Goal: Check status

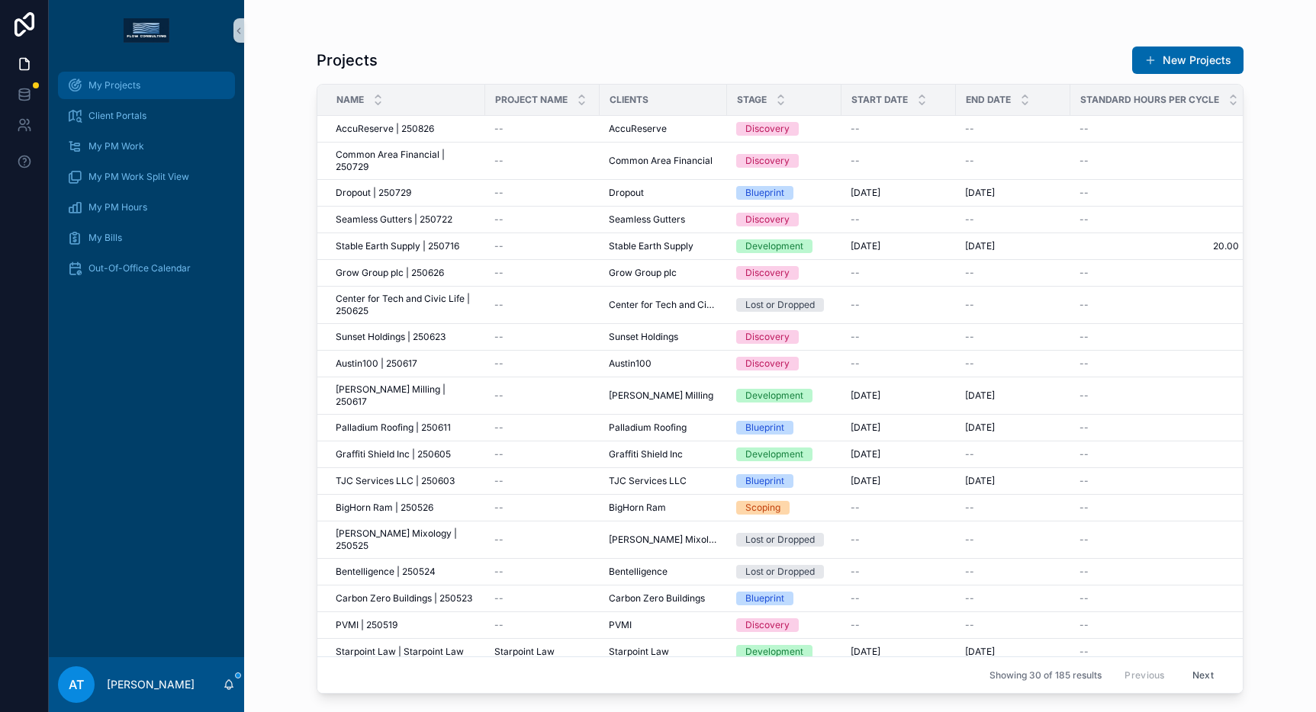
click at [153, 91] on div "My Projects" at bounding box center [146, 85] width 159 height 24
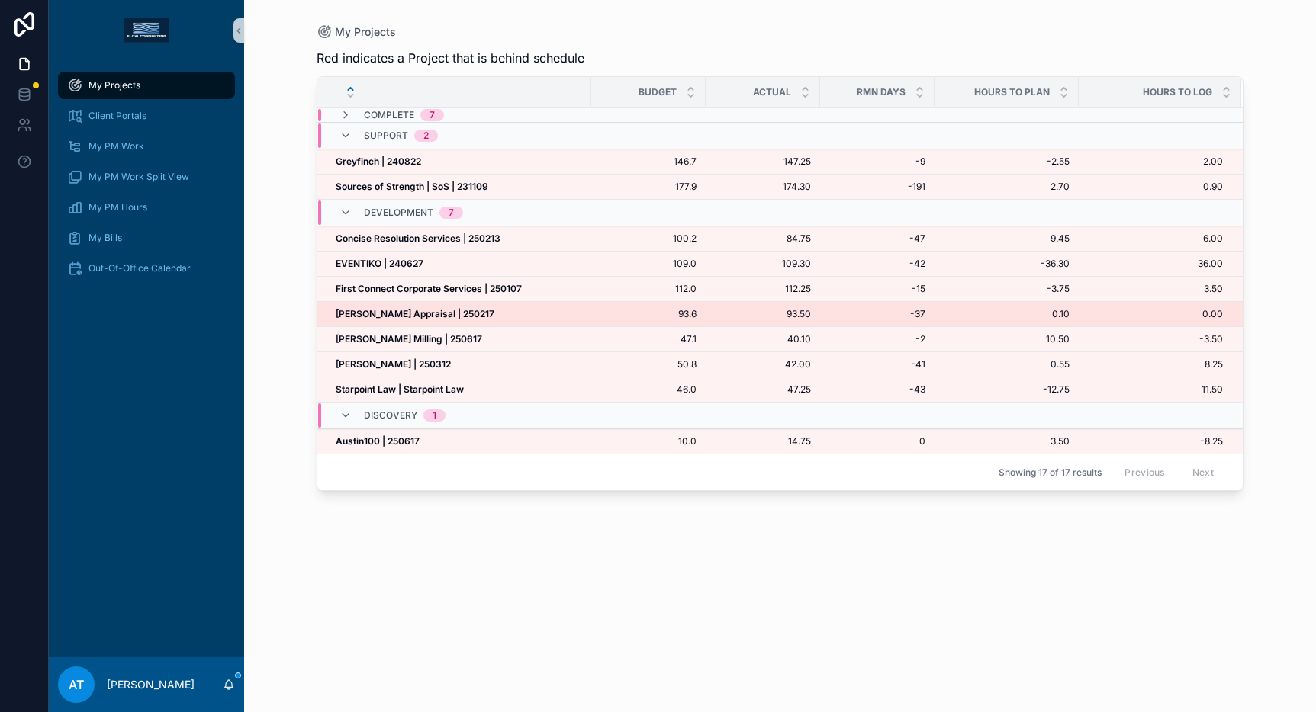
click at [436, 314] on strong "[PERSON_NAME] Appraisal | 250217" at bounding box center [415, 313] width 159 height 11
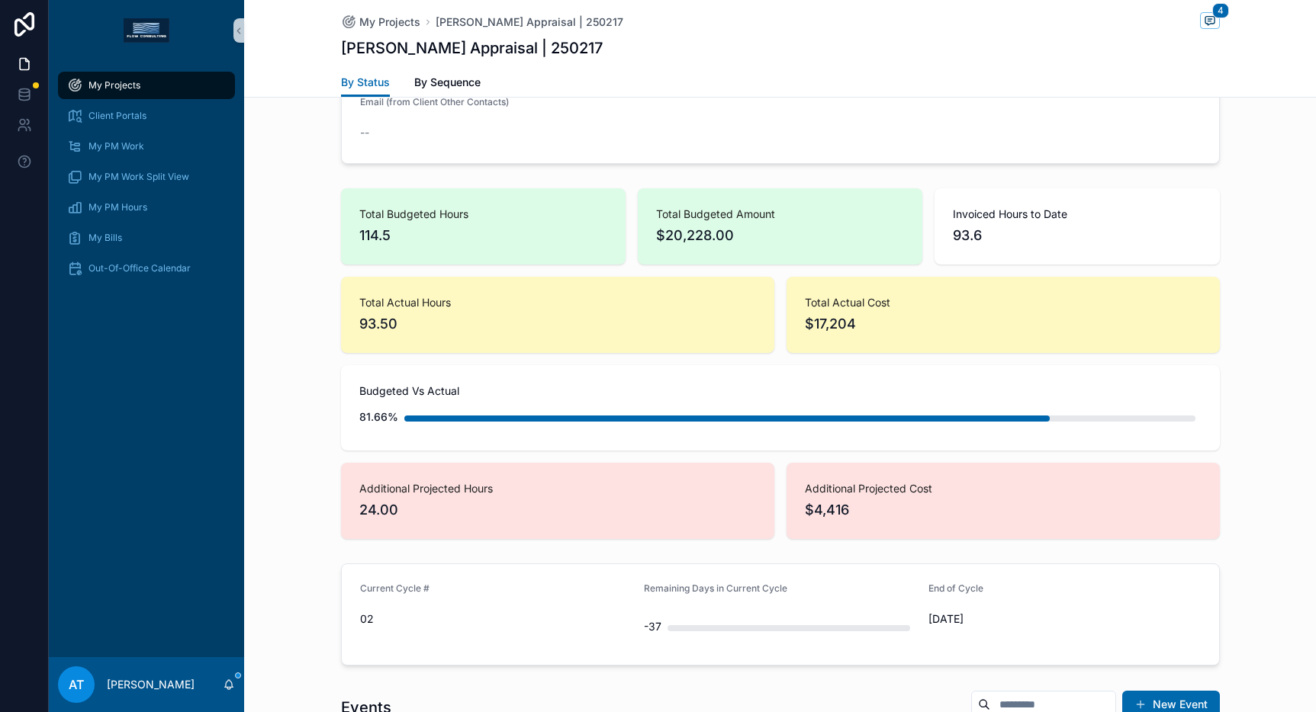
scroll to position [809, 0]
drag, startPoint x: 406, startPoint y: 326, endPoint x: 349, endPoint y: 302, distance: 61.2
click at [349, 302] on div "Total Actual Hours 93.50" at bounding box center [557, 313] width 433 height 76
drag, startPoint x: 377, startPoint y: 233, endPoint x: 352, endPoint y: 212, distance: 33.0
click at [352, 212] on div "Total Budgeted Hours 114.5" at bounding box center [483, 225] width 285 height 76
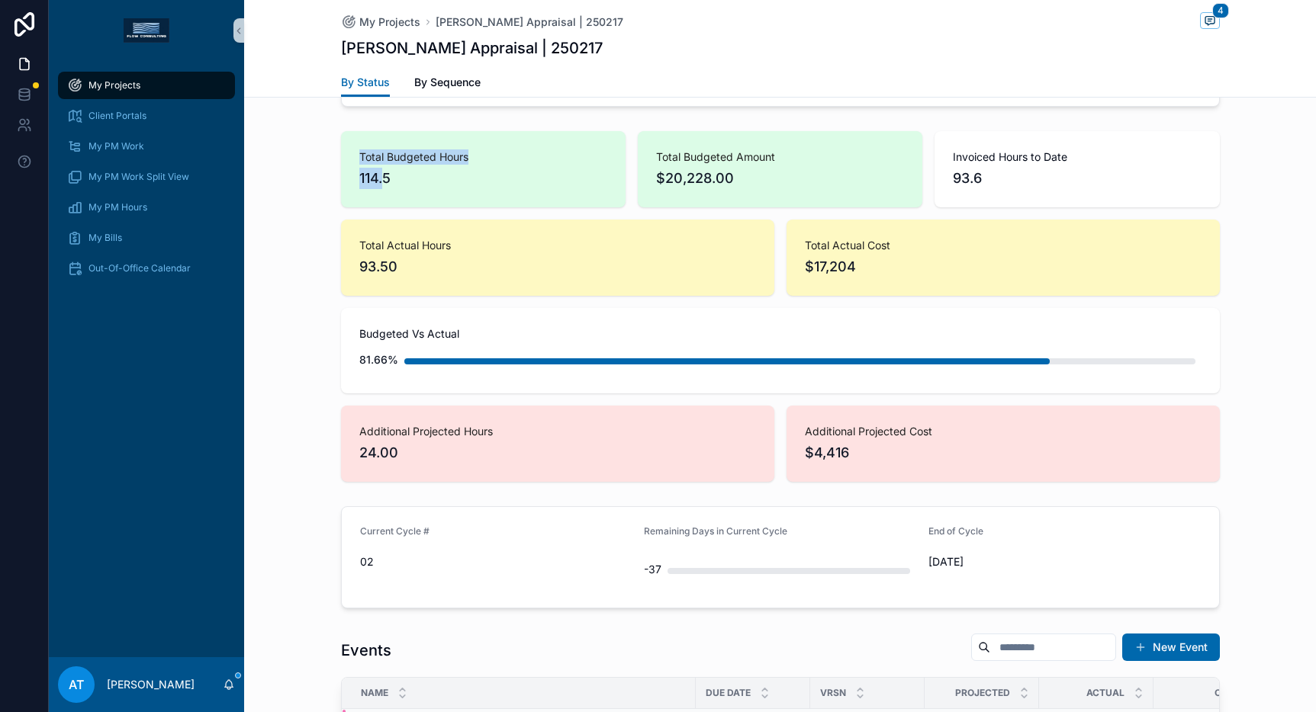
scroll to position [861, 0]
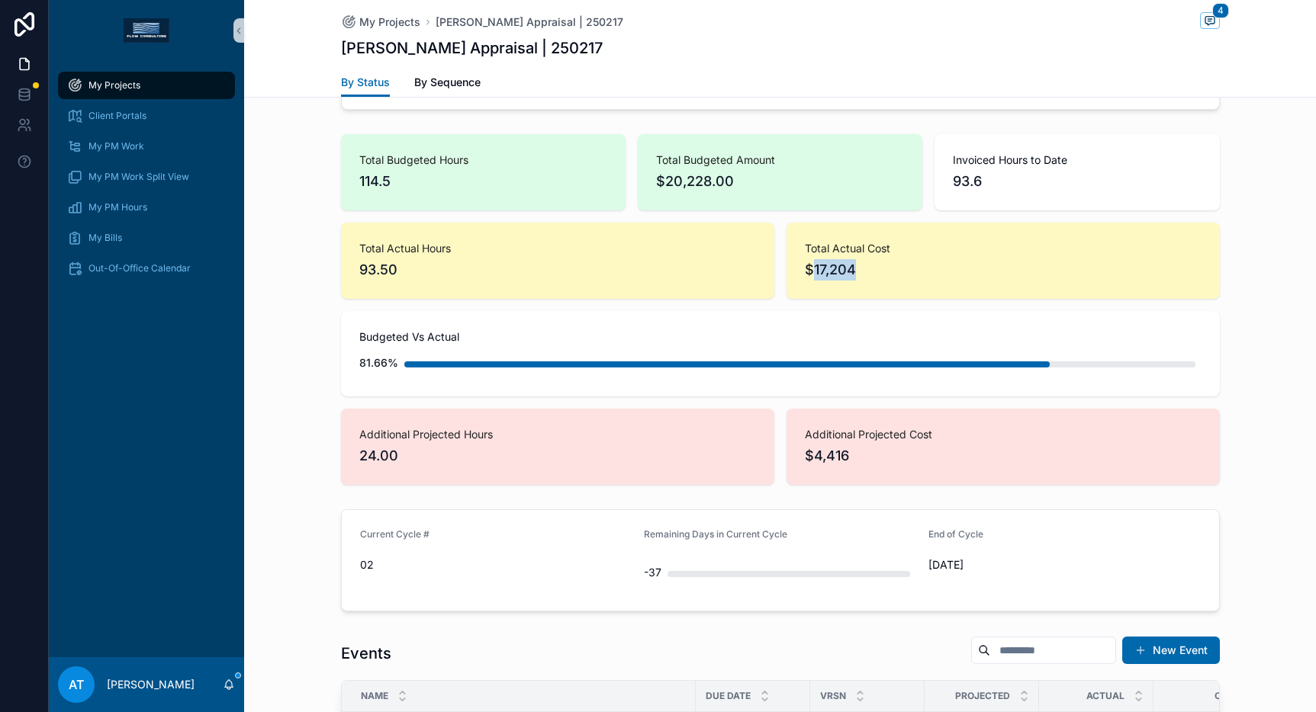
drag, startPoint x: 850, startPoint y: 275, endPoint x: 807, endPoint y: 271, distance: 43.6
click at [807, 271] on span "$17,204" at bounding box center [1003, 269] width 397 height 21
click at [902, 285] on div "Total Actual Cost $17,204" at bounding box center [1002, 261] width 433 height 76
drag, startPoint x: 843, startPoint y: 268, endPoint x: 796, endPoint y: 256, distance: 49.0
click at [796, 256] on div "Total Actual Cost $17,204" at bounding box center [1002, 261] width 433 height 76
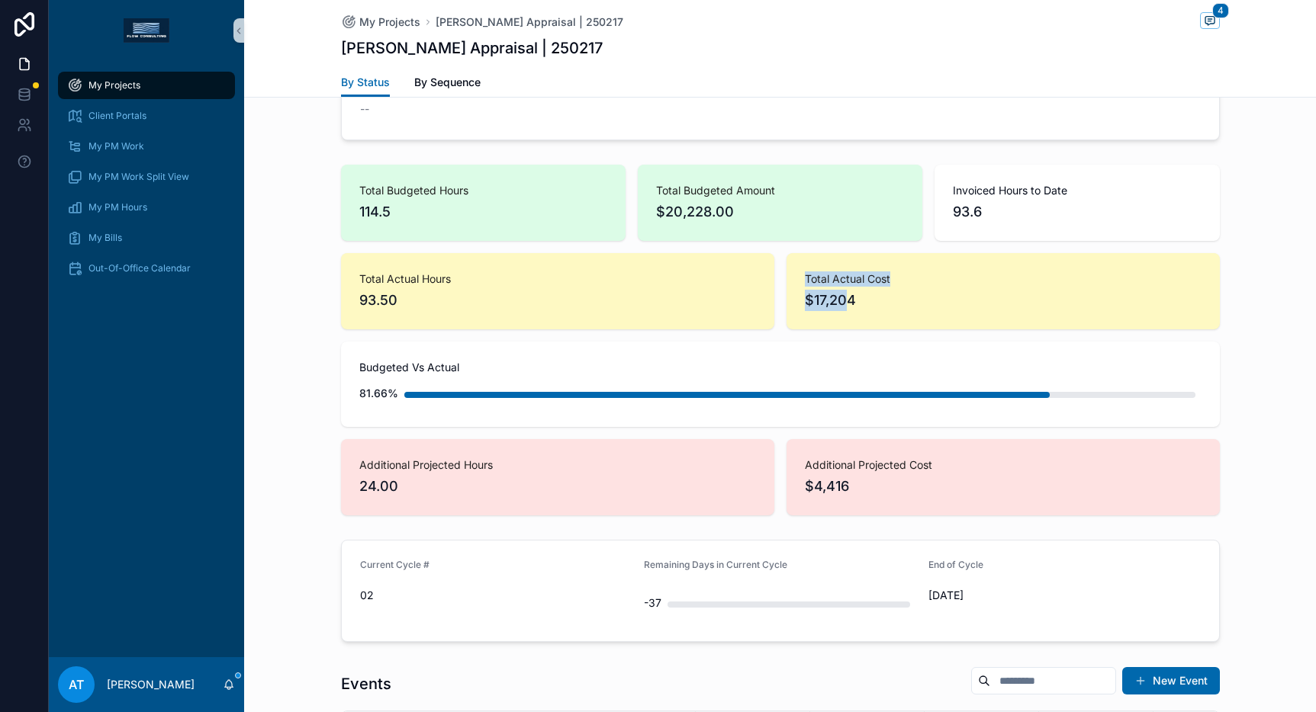
scroll to position [871, 0]
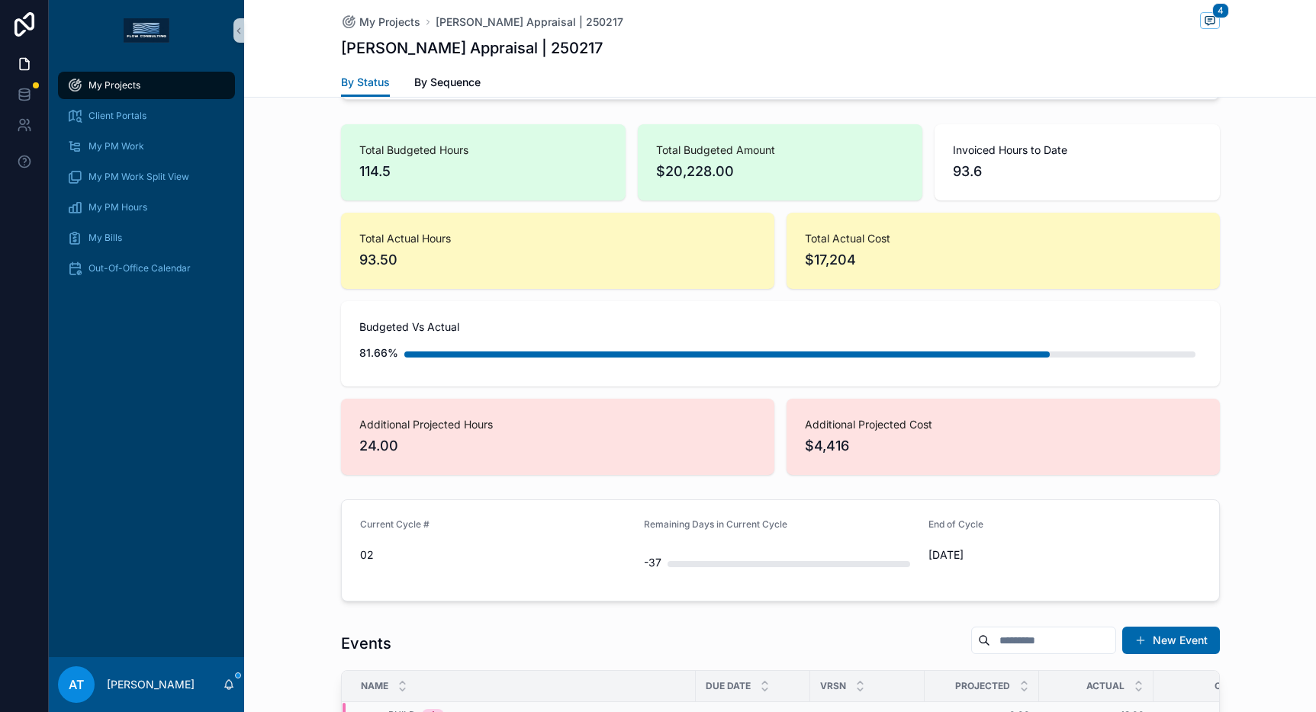
drag, startPoint x: 883, startPoint y: 260, endPoint x: 865, endPoint y: 262, distance: 17.7
click at [883, 260] on span "$17,204" at bounding box center [1003, 259] width 397 height 21
drag, startPoint x: 859, startPoint y: 263, endPoint x: 799, endPoint y: 243, distance: 62.7
click at [805, 243] on div "Total Actual Cost $17,204" at bounding box center [1003, 251] width 397 height 40
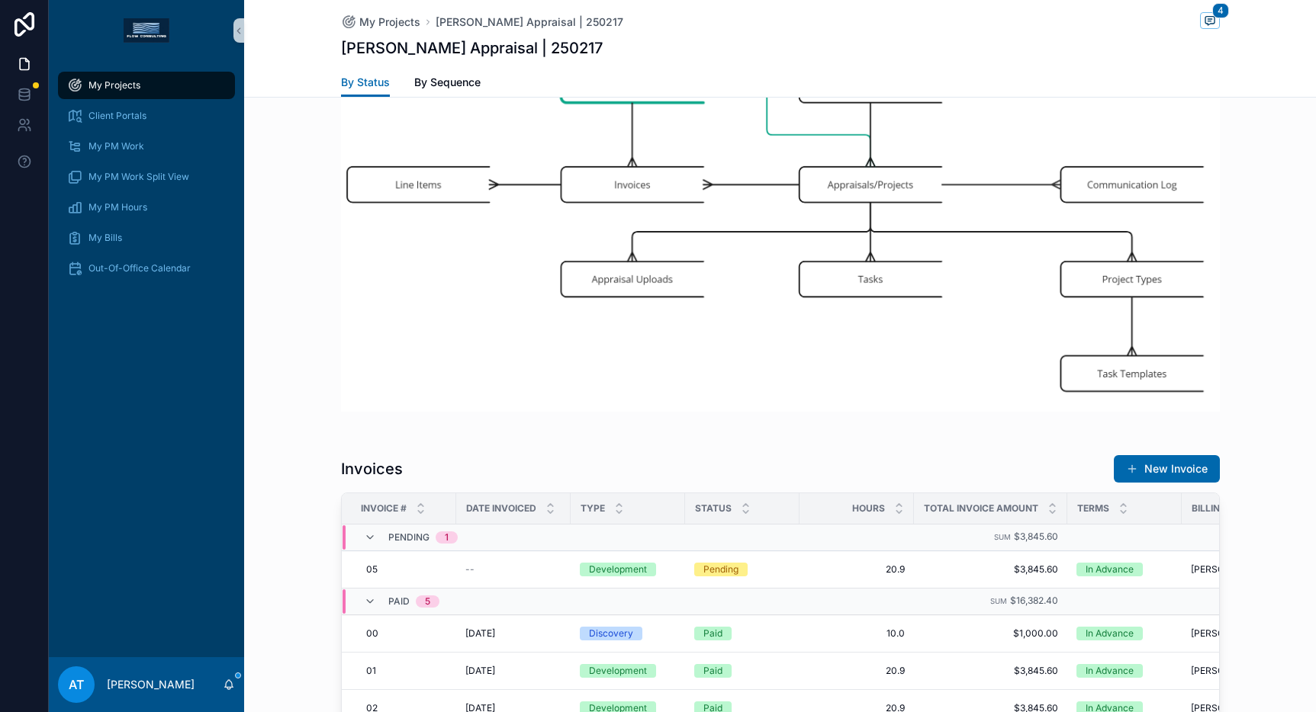
scroll to position [3112, 0]
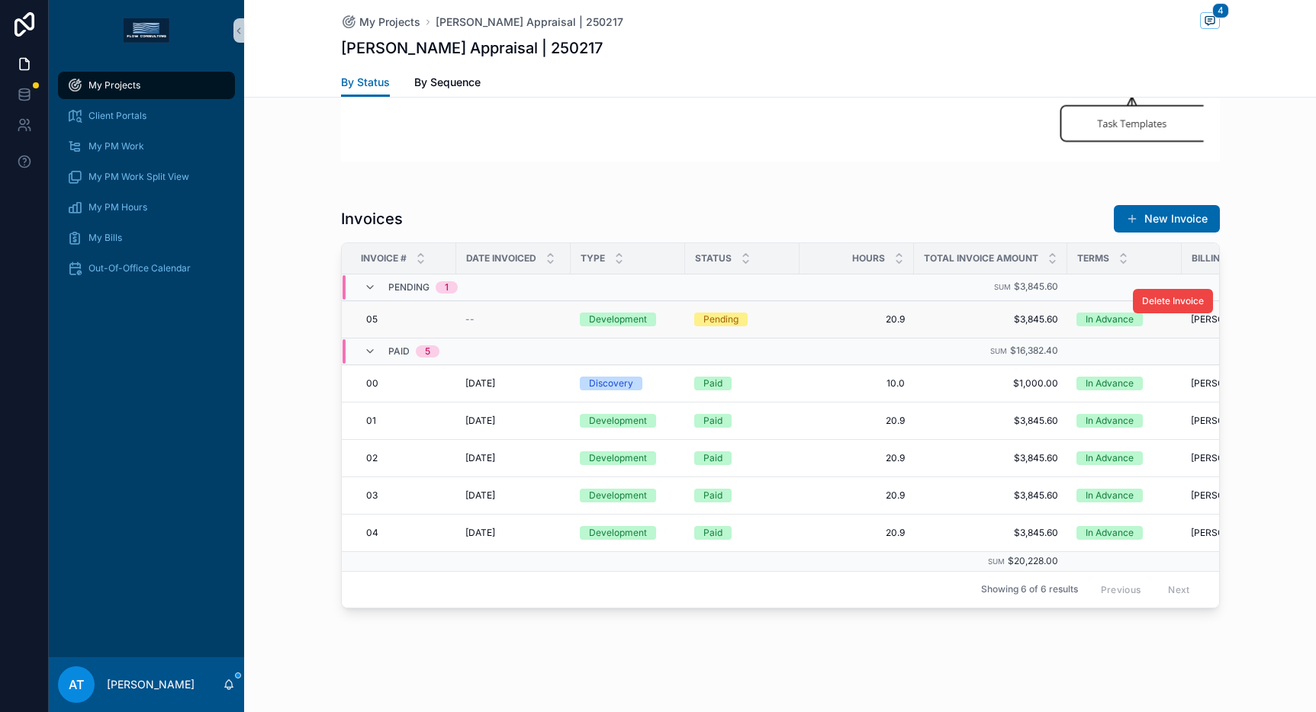
drag, startPoint x: 1053, startPoint y: 308, endPoint x: 983, endPoint y: 307, distance: 69.4
click at [983, 307] on td "$3,845.60 $3,845.60" at bounding box center [990, 319] width 153 height 37
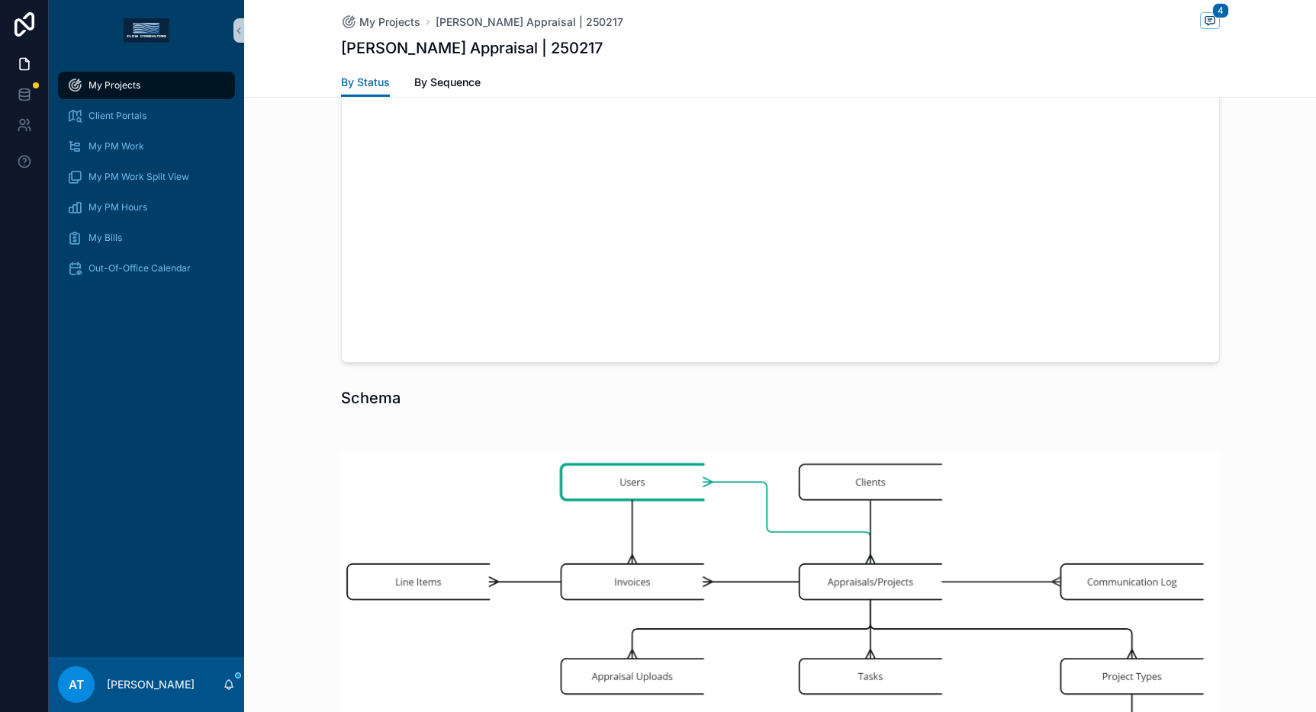
scroll to position [2451, 0]
